Goal: Information Seeking & Learning: Learn about a topic

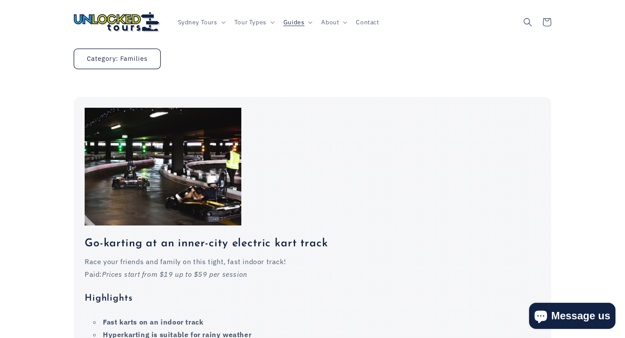
scroll to position [283, 0]
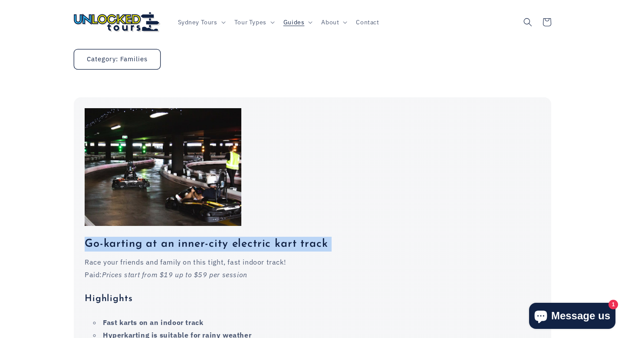
drag, startPoint x: 86, startPoint y: 212, endPoint x: 288, endPoint y: 224, distance: 201.8
copy h3 "Go-karting at an inner-city electric kart track"
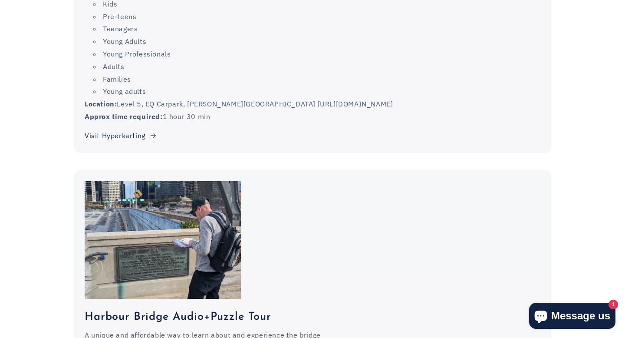
click at [300, 216] on div at bounding box center [204, 240] width 239 height 118
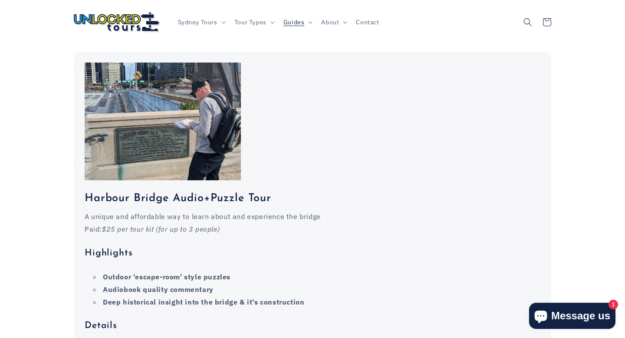
scroll to position [840, 0]
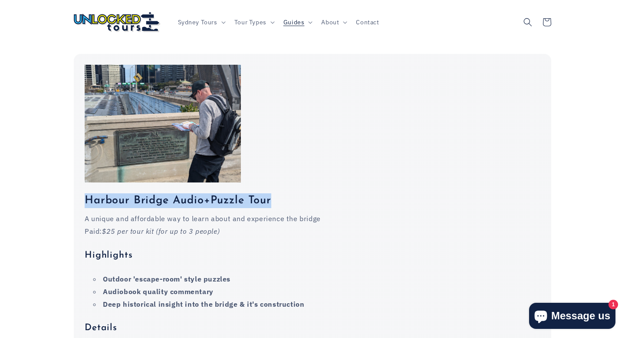
drag, startPoint x: 83, startPoint y: 169, endPoint x: 321, endPoint y: 166, distance: 237.5
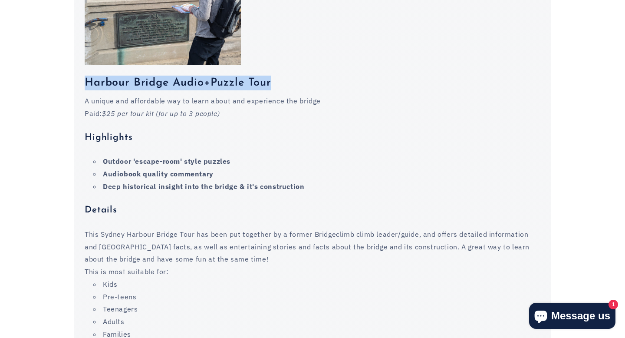
scroll to position [969, 0]
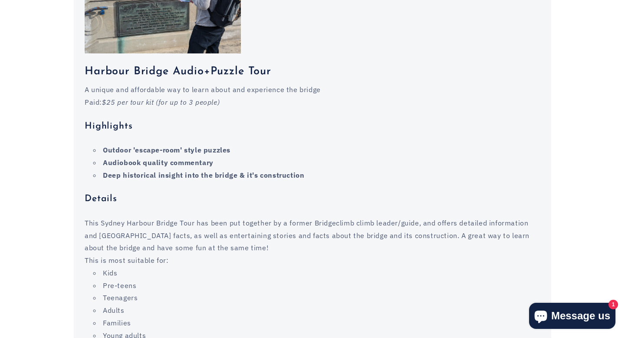
click at [158, 171] on strong "Deep historical insight into the bridge & it's construction" at bounding box center [203, 175] width 201 height 9
drag, startPoint x: 103, startPoint y: 120, endPoint x: 318, endPoint y: 120, distance: 214.9
click at [318, 144] on li "Outdoor 'escape-room' style puzzles" at bounding box center [316, 150] width 447 height 13
drag, startPoint x: 100, startPoint y: 135, endPoint x: 335, endPoint y: 135, distance: 234.9
click at [335, 156] on li "Audiobook quality commentary" at bounding box center [316, 162] width 447 height 13
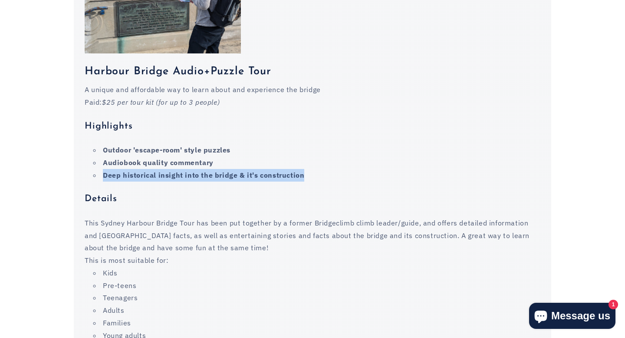
drag, startPoint x: 101, startPoint y: 145, endPoint x: 439, endPoint y: 145, distance: 337.8
click at [439, 169] on li "Deep historical insight into the bridge & it's construction" at bounding box center [316, 175] width 447 height 13
click at [267, 182] on div "A unique and affordable way to learn about and experience the bridge Paid: $25 …" at bounding box center [313, 224] width 456 height 283
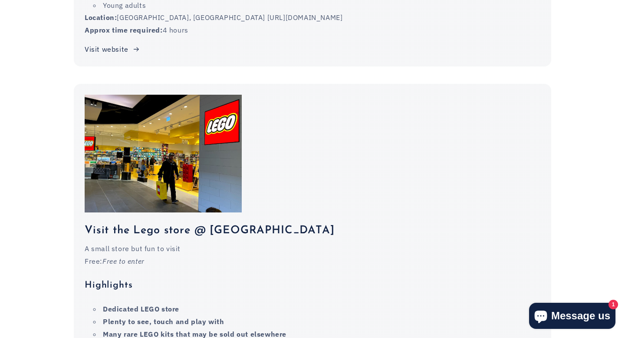
scroll to position [2304, 0]
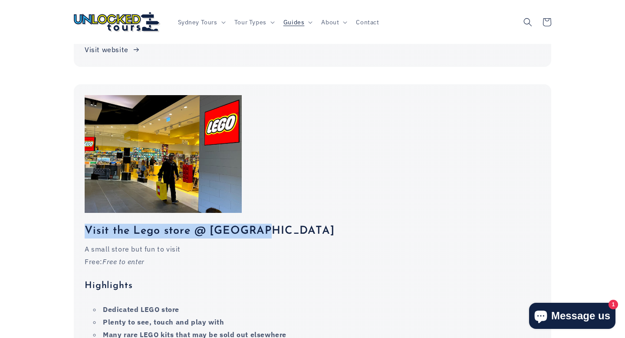
drag, startPoint x: 86, startPoint y: 186, endPoint x: 310, endPoint y: 186, distance: 224.9
click at [310, 224] on h3 "Visit the Lego store @ [GEOGRAPHIC_DATA]" at bounding box center [313, 231] width 456 height 15
copy h3 "Visit the Lego store @ [GEOGRAPHIC_DATA]"
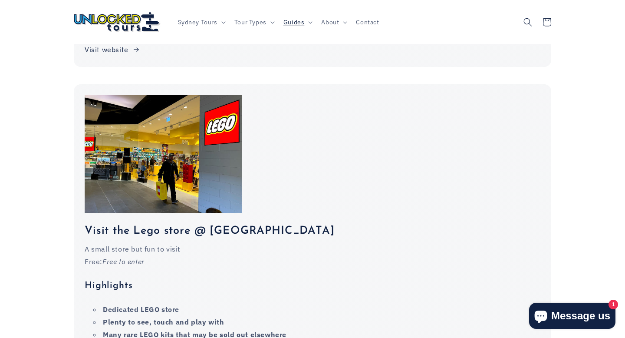
click at [453, 155] on div "Visit the Lego store @ [GEOGRAPHIC_DATA] A small store but fun to visit Free: F…" at bounding box center [313, 307] width 478 height 447
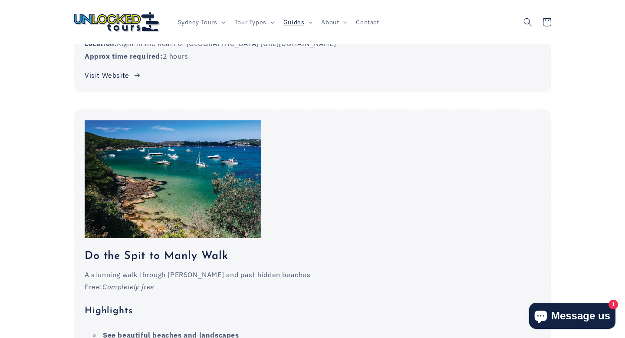
scroll to position [5274, 0]
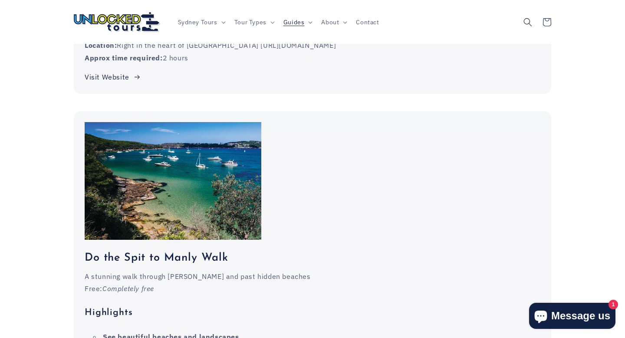
click at [149, 151] on img at bounding box center [173, 181] width 177 height 118
drag, startPoint x: 104, startPoint y: 247, endPoint x: 225, endPoint y: 251, distance: 120.8
click at [224, 282] on p "Free: Completely free" at bounding box center [313, 288] width 456 height 13
click at [105, 270] on p "A stunning walk through [PERSON_NAME] and past hidden beaches" at bounding box center [313, 276] width 456 height 13
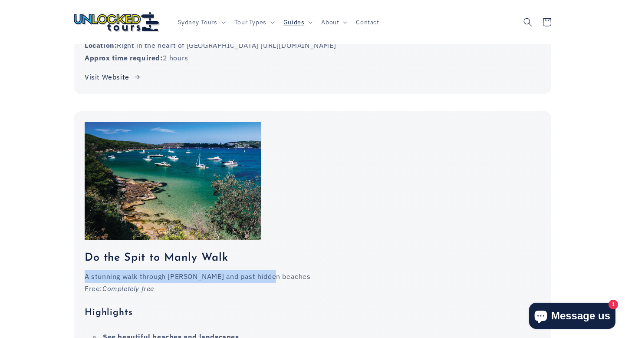
drag, startPoint x: 85, startPoint y: 234, endPoint x: 338, endPoint y: 234, distance: 253.1
click at [339, 270] on p "A stunning walk through [PERSON_NAME] and past hidden beaches" at bounding box center [313, 276] width 456 height 13
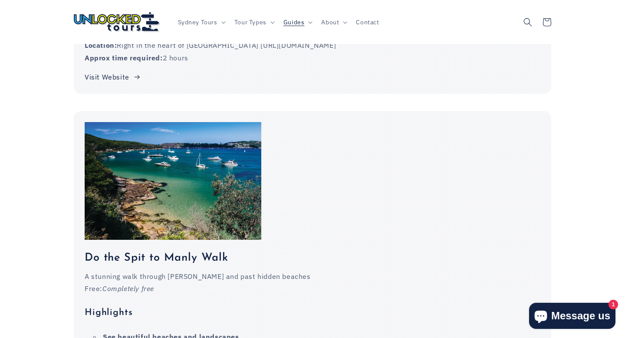
click at [253, 282] on p "Free: Completely free" at bounding box center [313, 288] width 456 height 13
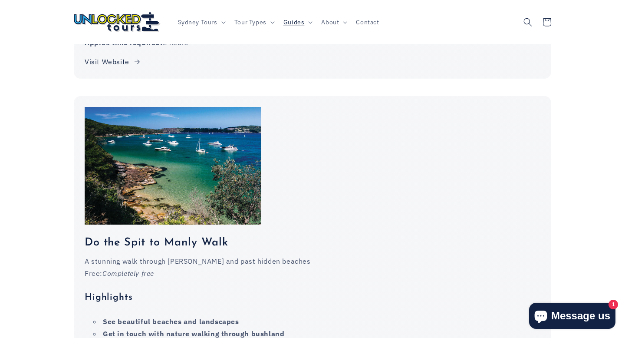
scroll to position [5285, 0]
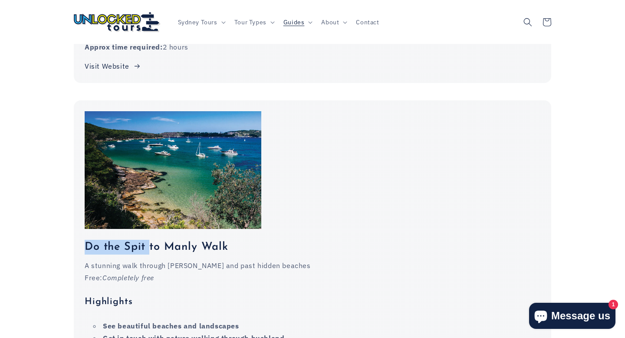
drag, startPoint x: 86, startPoint y: 203, endPoint x: 150, endPoint y: 203, distance: 64.7
click at [150, 240] on h3 "Do the Spit to Manly Walk" at bounding box center [313, 247] width 456 height 15
drag, startPoint x: 104, startPoint y: 202, endPoint x: 298, endPoint y: 201, distance: 194.5
click at [298, 240] on h3 "Do the Spit to Manly Walk" at bounding box center [313, 247] width 456 height 15
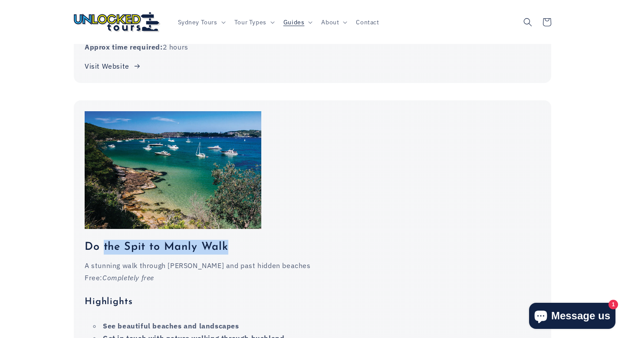
drag, startPoint x: 103, startPoint y: 199, endPoint x: 234, endPoint y: 199, distance: 130.7
click at [234, 240] on h3 "Do the Spit to Manly Walk" at bounding box center [313, 247] width 456 height 15
copy h3 "the Spit to Manly Walk"
